Goal: Navigation & Orientation: Find specific page/section

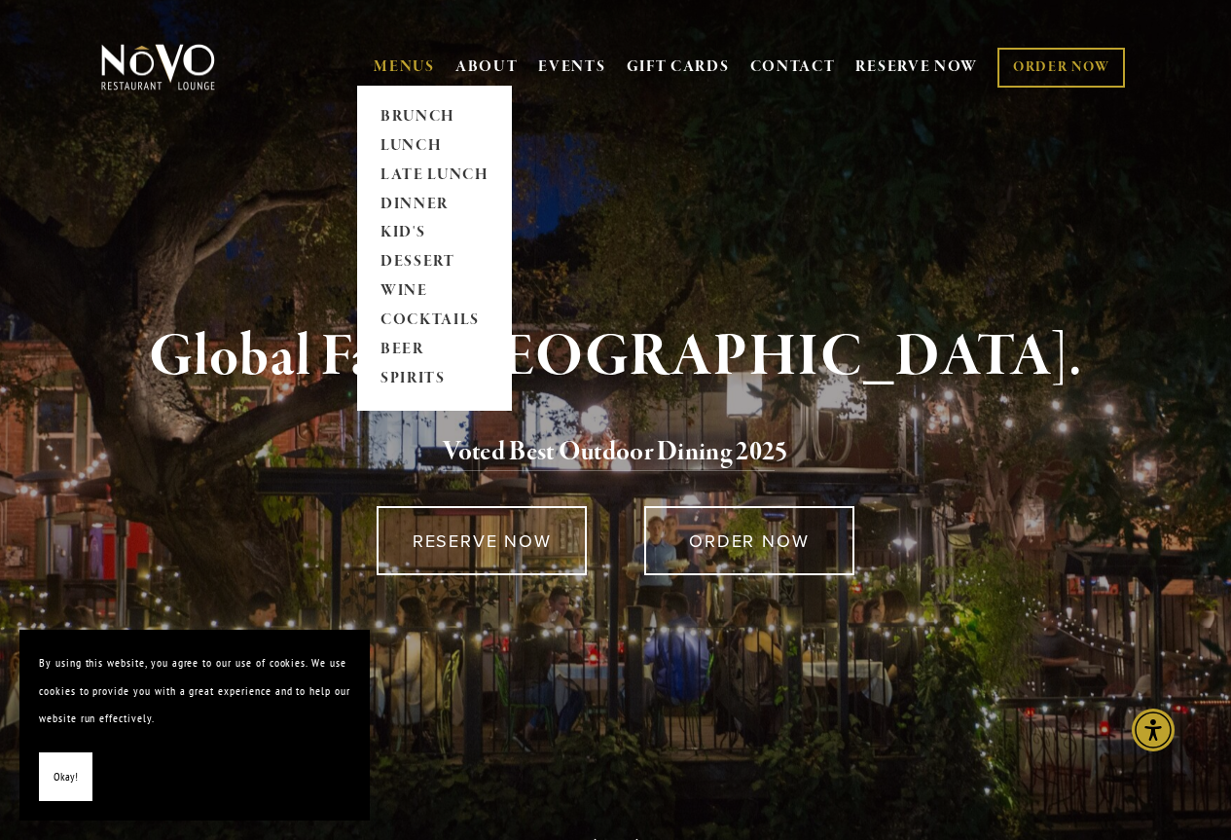
click at [425, 58] on link "MENUS" at bounding box center [404, 66] width 61 height 19
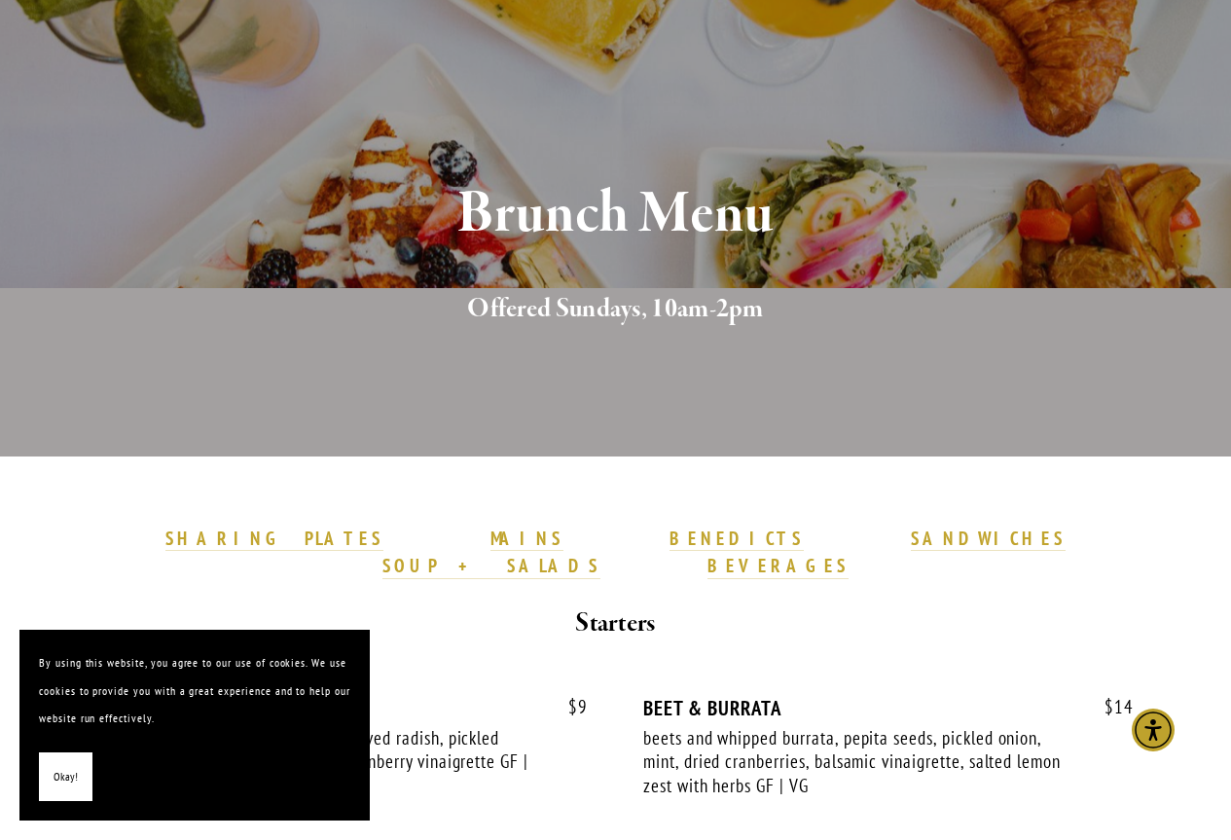
scroll to position [389, 0]
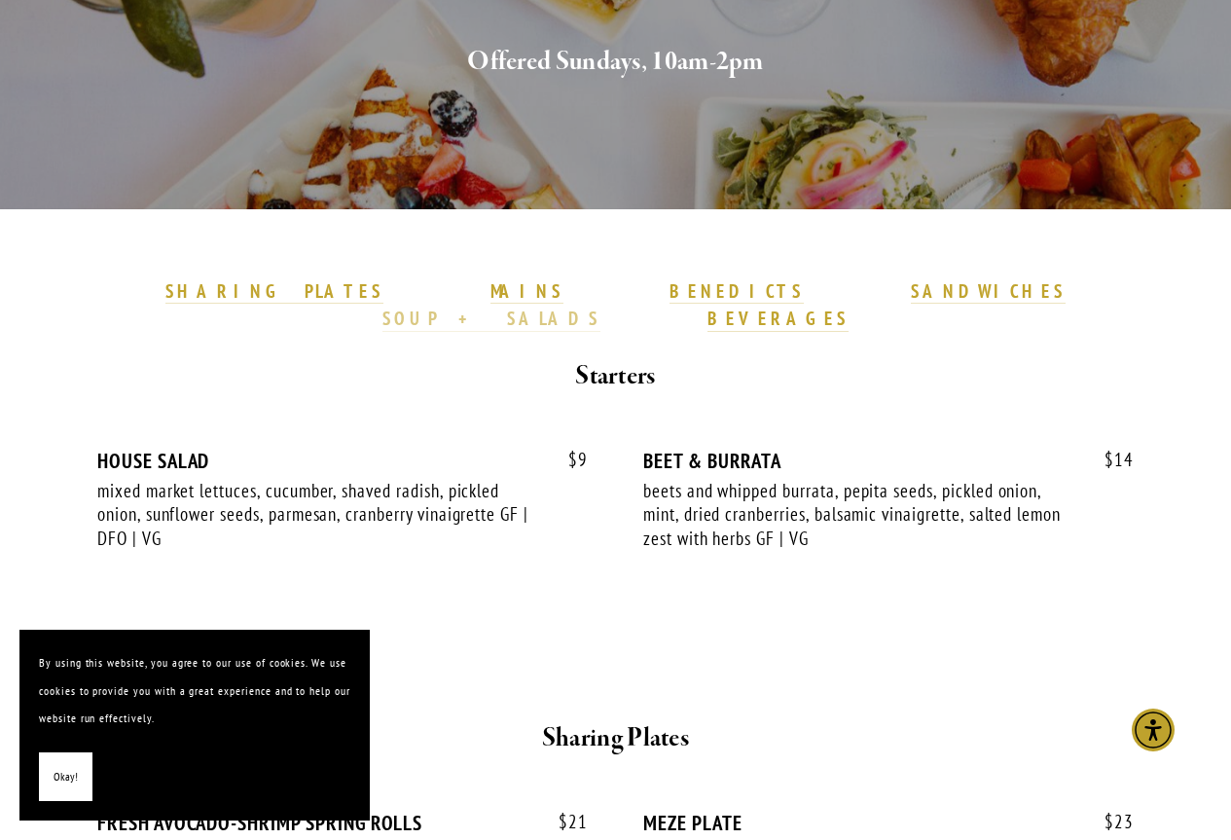
click at [600, 306] on strong "SOUP + SALADS" at bounding box center [491, 317] width 218 height 23
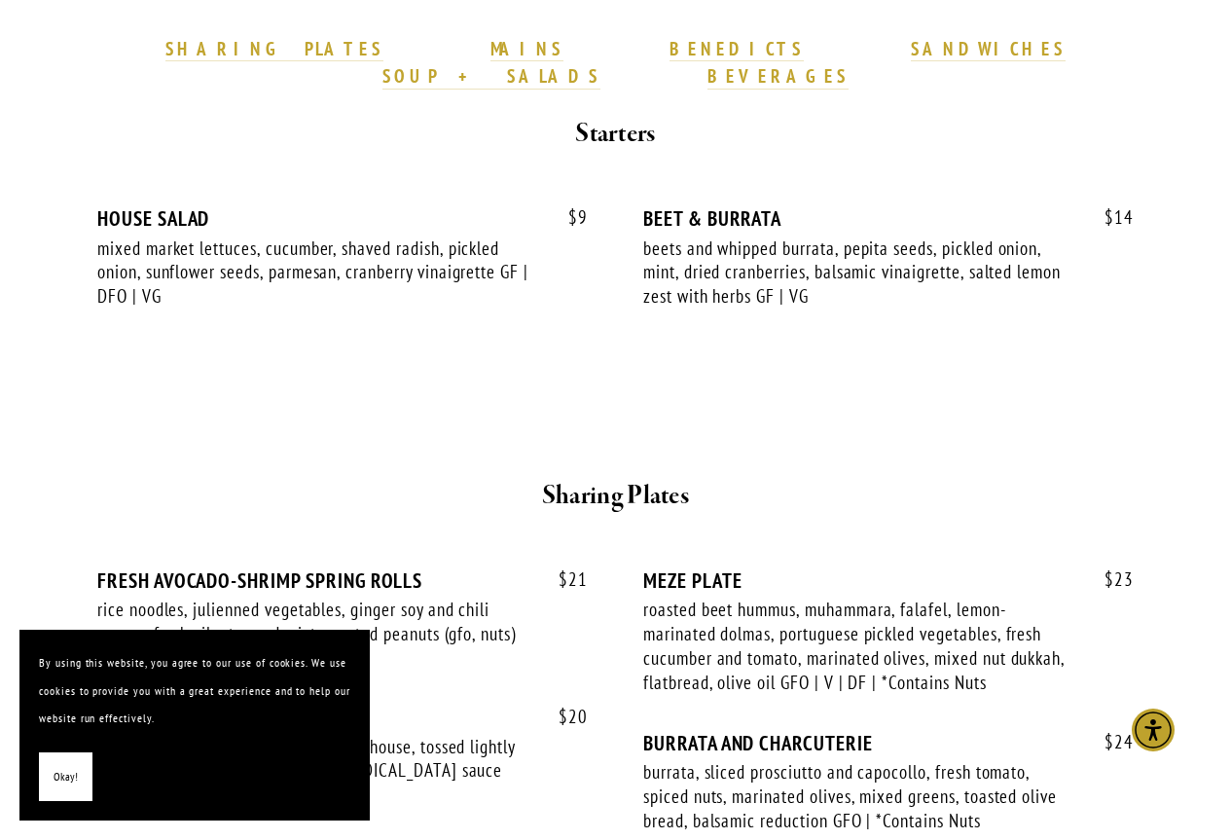
scroll to position [305, 0]
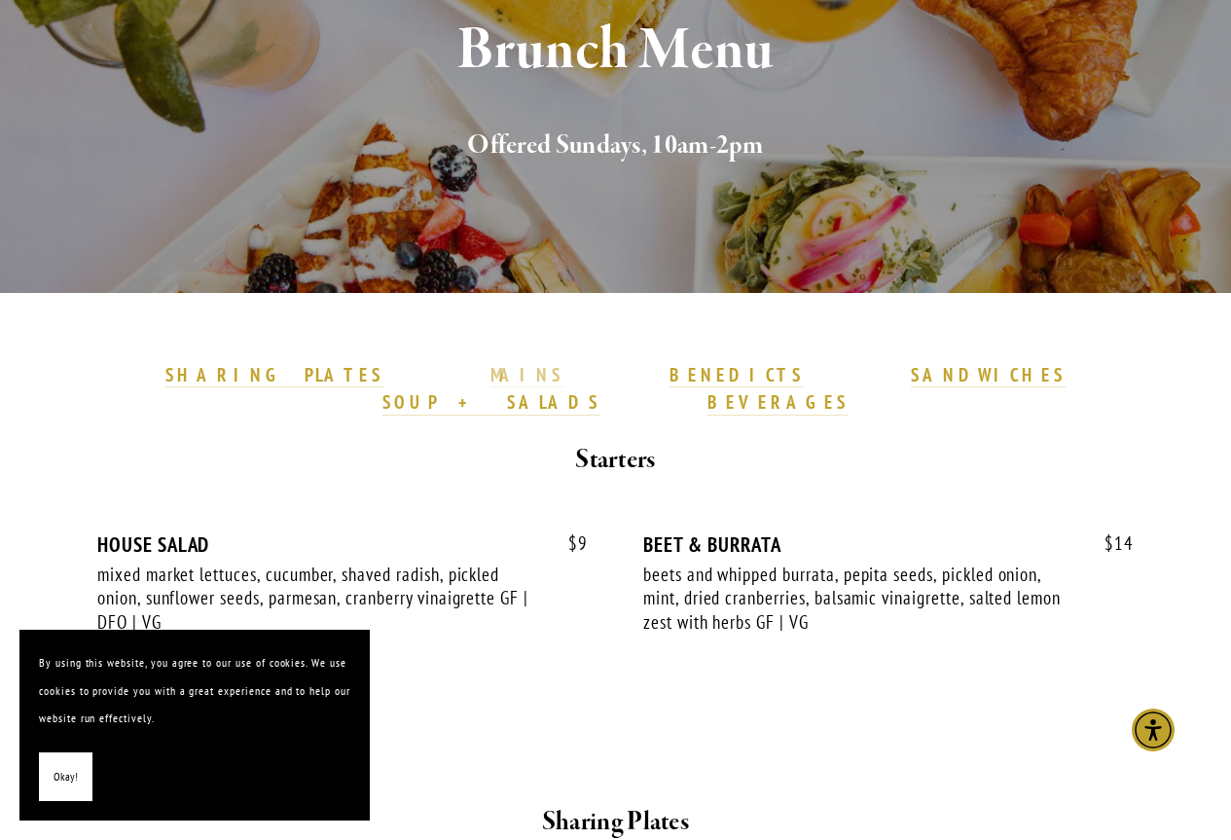
click at [490, 378] on strong "MAINS" at bounding box center [526, 374] width 73 height 23
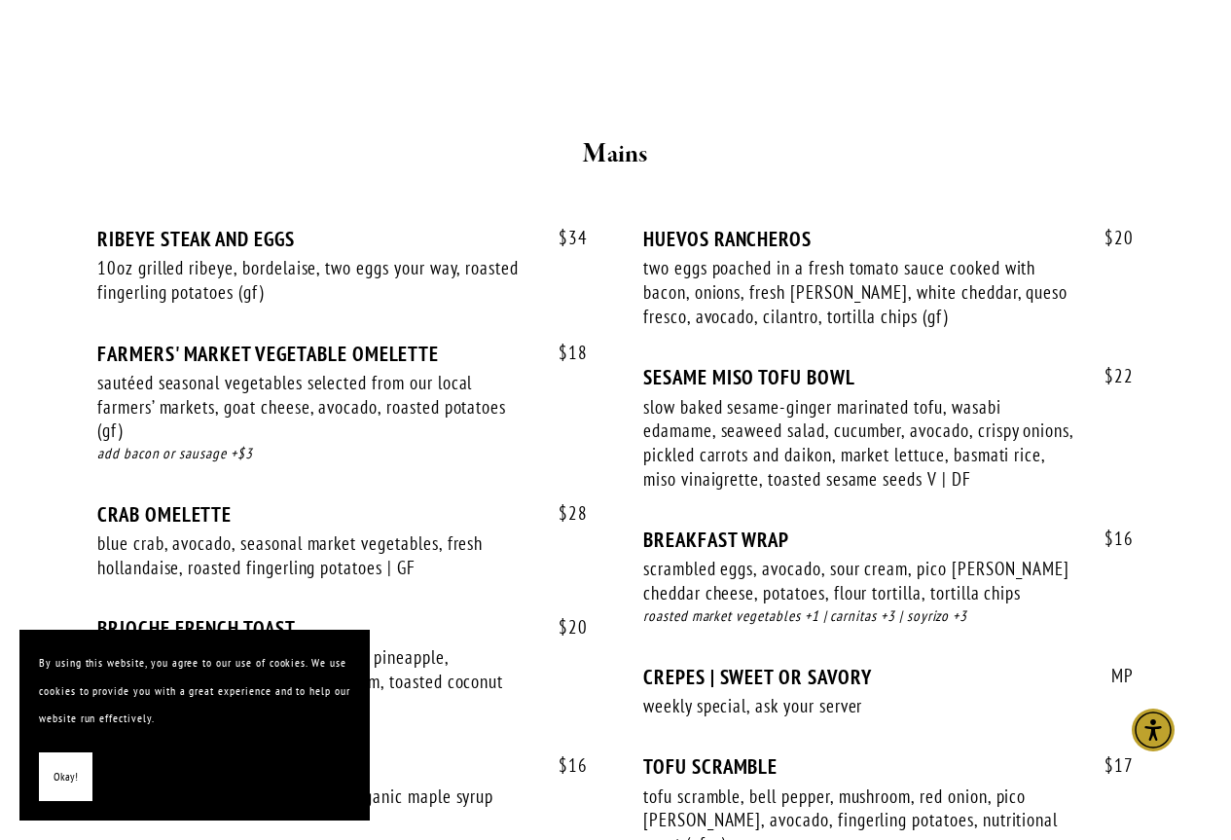
scroll to position [1506, 0]
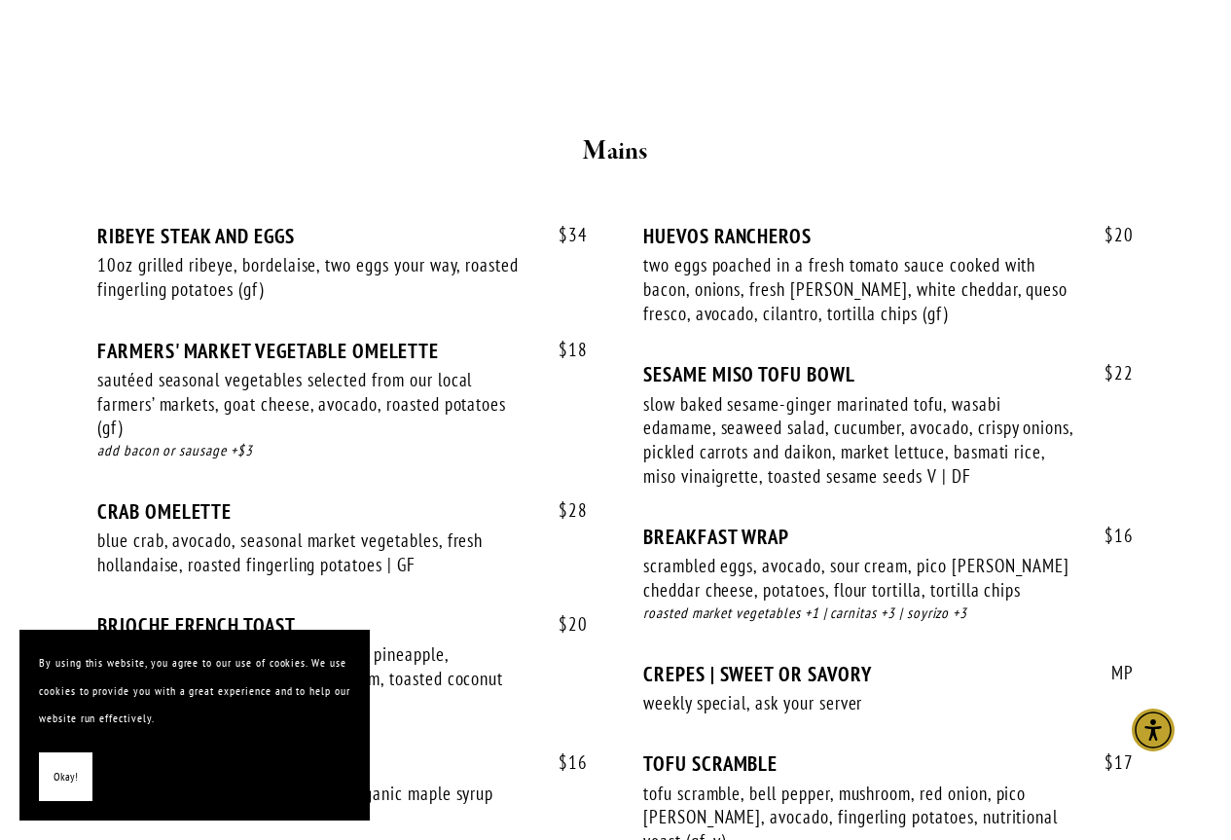
click at [65, 778] on span "Okay!" at bounding box center [66, 777] width 24 height 28
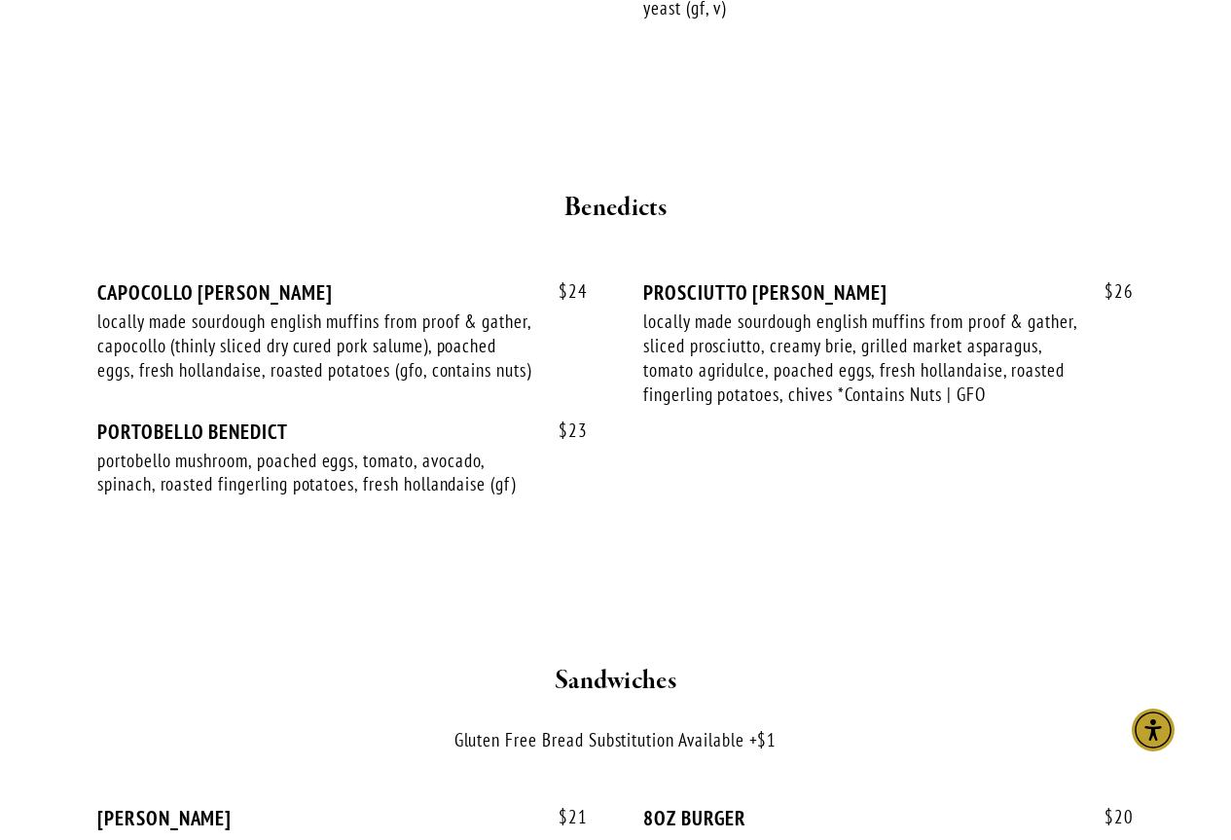
scroll to position [2090, 0]
